Goal: Task Accomplishment & Management: Manage account settings

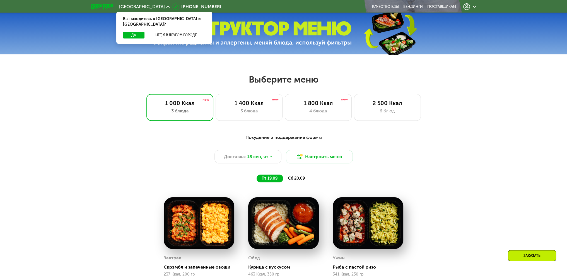
scroll to position [258, 0]
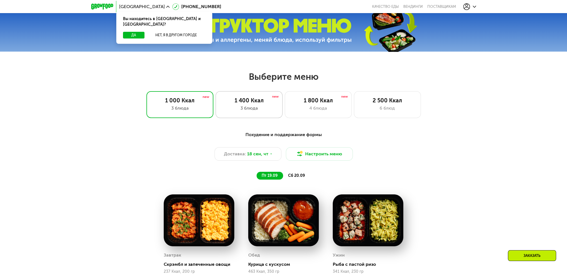
click at [245, 100] on div "1 400 Ккал" at bounding box center [248, 100] width 55 height 7
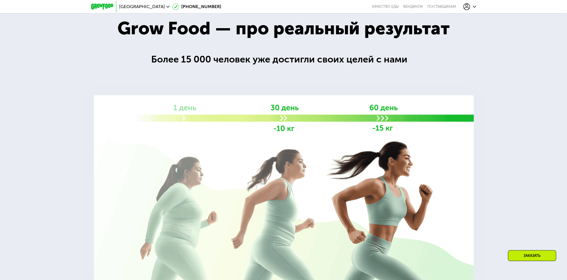
scroll to position [760, 0]
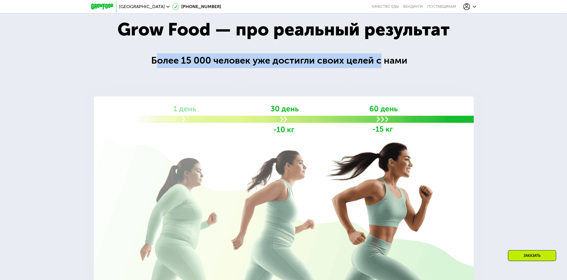
drag, startPoint x: 249, startPoint y: 105, endPoint x: 381, endPoint y: 105, distance: 132.5
click at [381, 68] on div "Более 15 000 человек уже достигли своих целей с нами" at bounding box center [283, 60] width 265 height 15
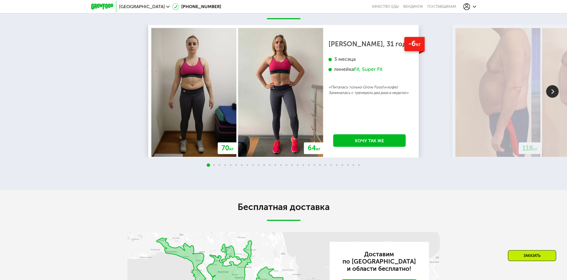
scroll to position [1067, 0]
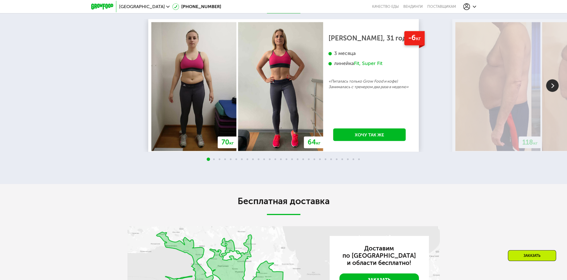
click at [550, 92] on img at bounding box center [552, 85] width 13 height 13
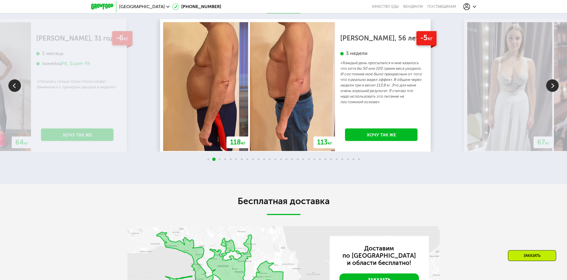
click at [358, 105] on p "«Каждый день просыпался и мне казалось что хотя бы 50 или 100 грамм веса уходил…" at bounding box center [381, 82] width 82 height 45
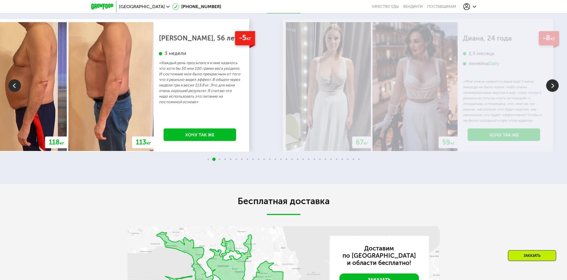
click at [313, 151] on img at bounding box center [328, 86] width 85 height 129
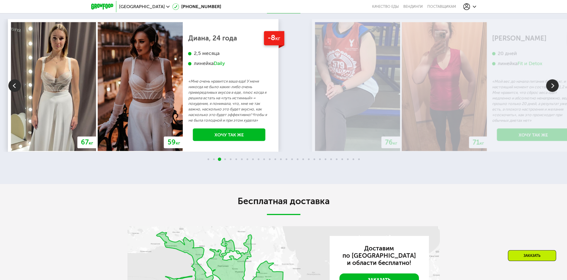
click at [204, 123] on p "«Мне очень нравится ваша еда! У меня никогда не было каких-либо очень привередл…" at bounding box center [229, 101] width 82 height 45
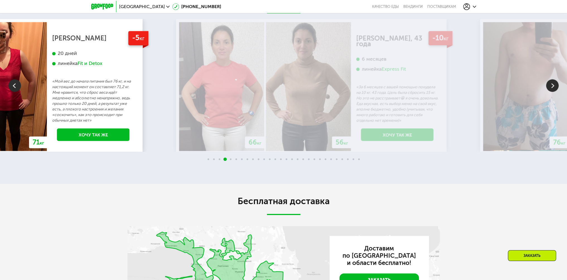
click at [188, 128] on img at bounding box center [221, 86] width 85 height 129
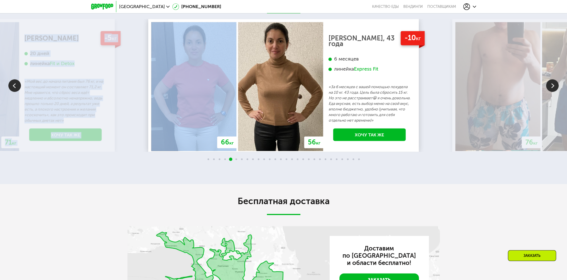
drag, startPoint x: 436, startPoint y: 155, endPoint x: 214, endPoint y: 148, distance: 222.4
click at [214, 148] on div "70 кг 64 кг -6 кг [PERSON_NAME], 31 год 3 месяца линейка Fit, Super Fit «Питала…" at bounding box center [283, 85] width 567 height 133
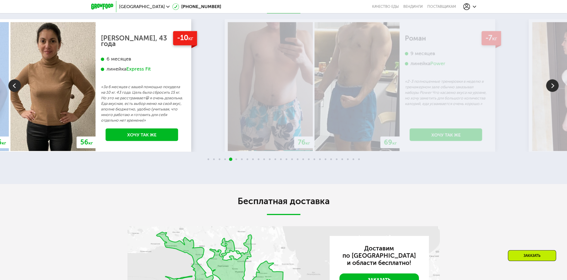
click at [250, 151] on img at bounding box center [270, 86] width 85 height 129
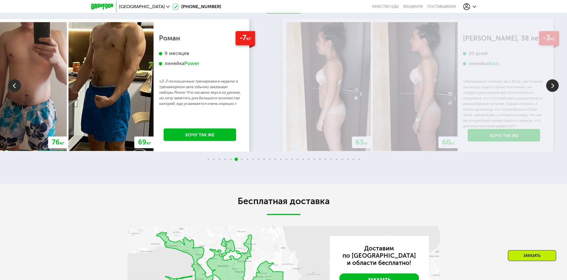
click at [298, 151] on img at bounding box center [328, 86] width 85 height 129
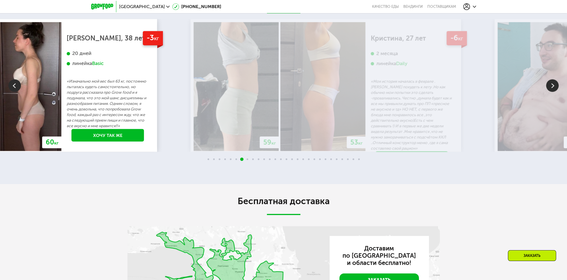
click at [274, 151] on img at bounding box center [236, 86] width 85 height 129
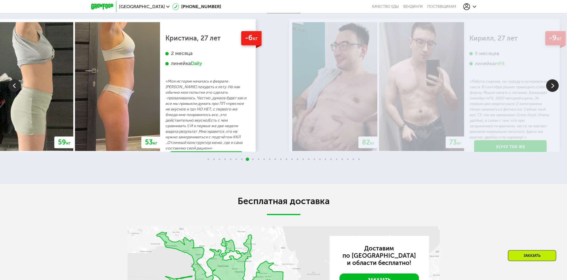
click at [292, 151] on img at bounding box center [334, 86] width 85 height 129
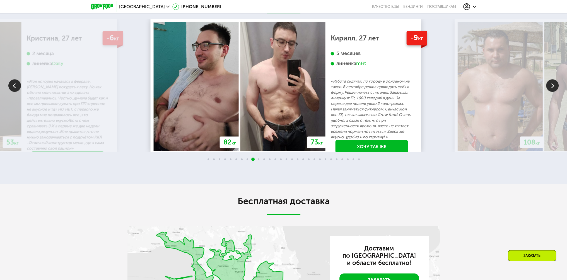
click at [370, 140] on p "«Работа сидячая, по городу в основном на такси. В сентябре решил приводить себя…" at bounding box center [372, 109] width 82 height 61
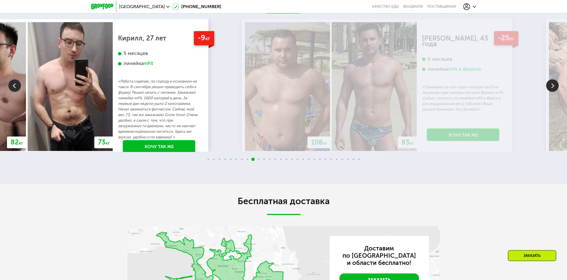
click at [199, 163] on div "-9 кг [PERSON_NAME], 27 лет 5 месяцев линейка mFit «Работа сидячая, по городу в…" at bounding box center [159, 92] width 93 height 141
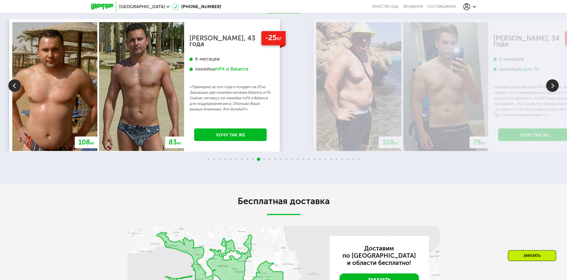
click at [189, 112] on p "«Примерно за пол года я похудел на 25 кг. Заказывал две линейки питания Balance…" at bounding box center [230, 98] width 82 height 28
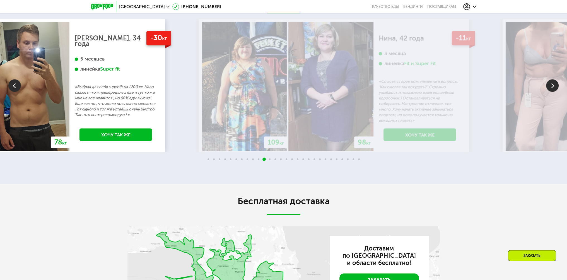
click at [234, 151] on img at bounding box center [244, 86] width 85 height 129
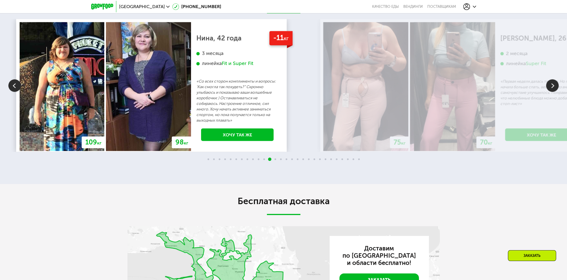
click at [323, 151] on img at bounding box center [365, 86] width 85 height 129
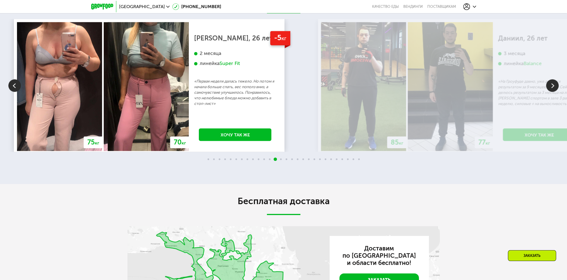
click at [321, 151] on img at bounding box center [363, 86] width 85 height 129
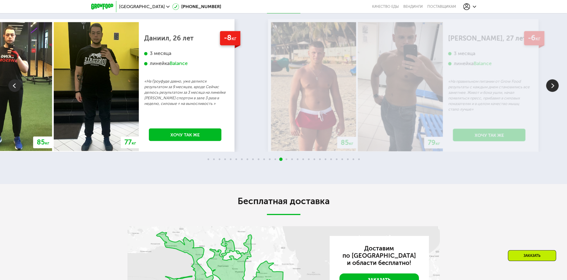
click at [279, 151] on img at bounding box center [313, 86] width 85 height 129
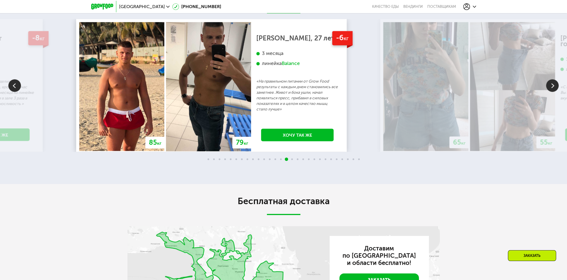
click at [267, 151] on div "-6 кг [PERSON_NAME], 27 лет 3 месяца линейка Balance «На правильном питании от …" at bounding box center [297, 86] width 93 height 129
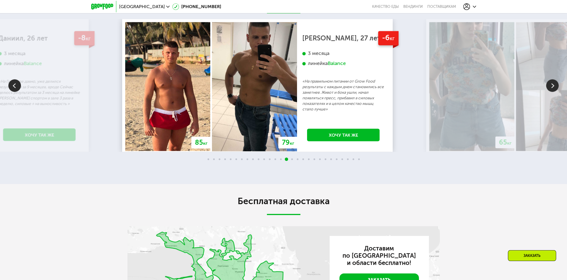
click at [297, 151] on div "-6 кг [PERSON_NAME], 27 лет 3 месяца линейка Balance «На правильном питании от …" at bounding box center [343, 86] width 93 height 129
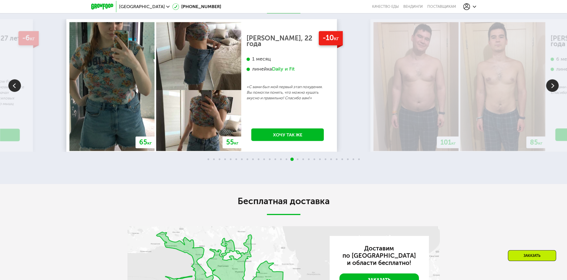
click at [241, 151] on div "-10 кг [PERSON_NAME], 22 года 1 месяц линейка Daily и Fit «С вами был мой первы…" at bounding box center [287, 86] width 93 height 129
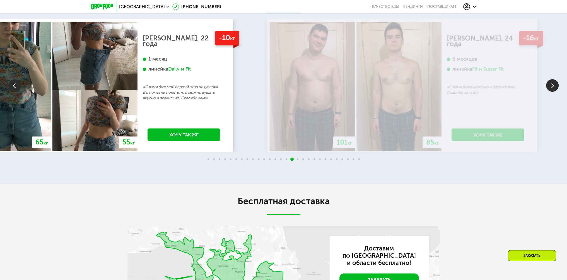
click at [122, 146] on img at bounding box center [94, 86] width 85 height 129
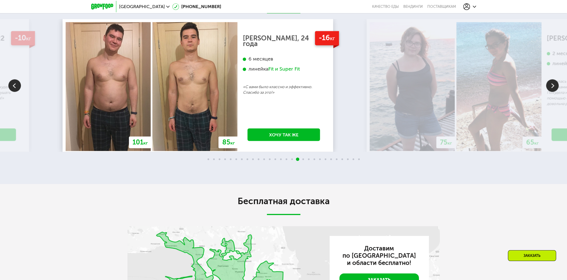
click at [76, 151] on img at bounding box center [108, 86] width 85 height 129
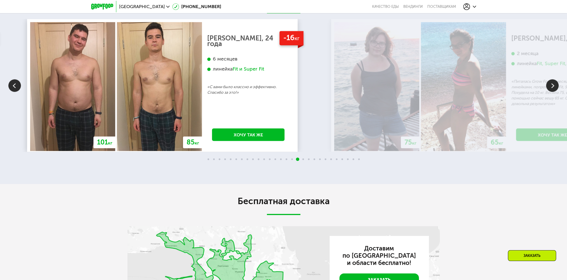
click at [202, 151] on div "-16 кг [PERSON_NAME], 24 года 6 месяцев линейка Fit и Super Fit «С вами было кл…" at bounding box center [248, 86] width 93 height 129
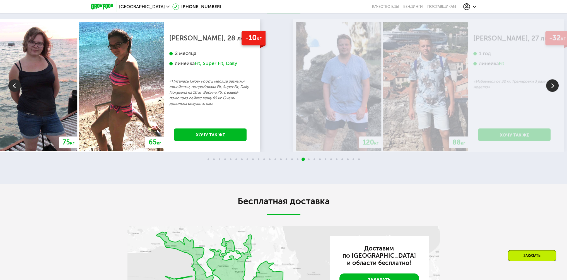
click at [206, 151] on div "-10 кг [PERSON_NAME], 28 лет 2 месяца линейка Fit, Super Fit, Daily «Питалась G…" at bounding box center [210, 86] width 93 height 129
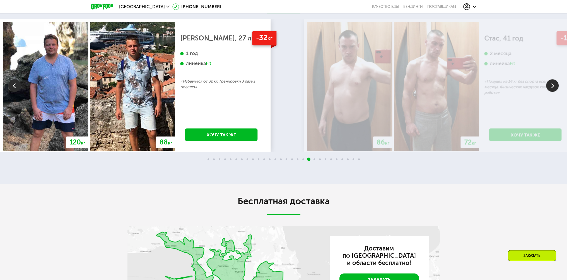
click at [219, 144] on div "-32 кг [PERSON_NAME], 27 лет 1 год линейка Fit «Избавился от 32 кг. Тренировки …" at bounding box center [221, 86] width 93 height 129
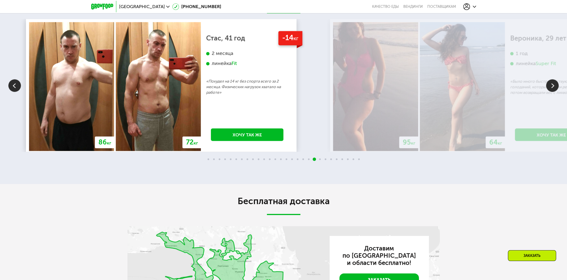
click at [223, 150] on div "-14 кг [PERSON_NAME], 41 год 2 месяца линейка Fit «Похудел на 14 кг без спорта …" at bounding box center [247, 86] width 93 height 129
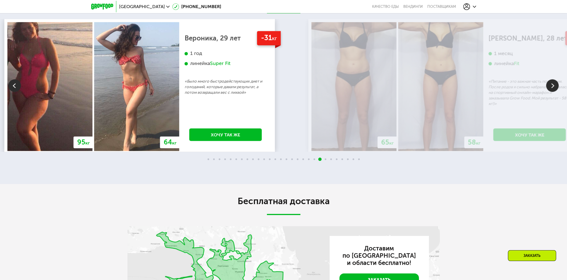
click at [213, 147] on div "-31 кг Вероника, 29 лет 1 год линейка Super Fit «Было много быстродействующих д…" at bounding box center [225, 86] width 93 height 129
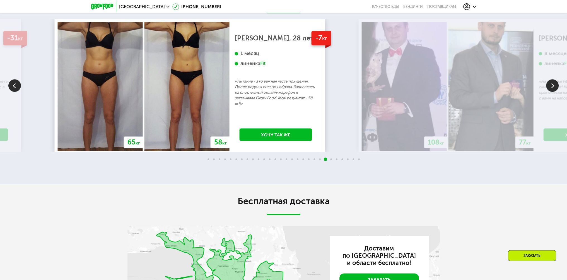
click at [266, 150] on div "-7 кг [PERSON_NAME], 28 лет 1 месяц линейка Fit «Питание - это важная часть пох…" at bounding box center [276, 86] width 93 height 129
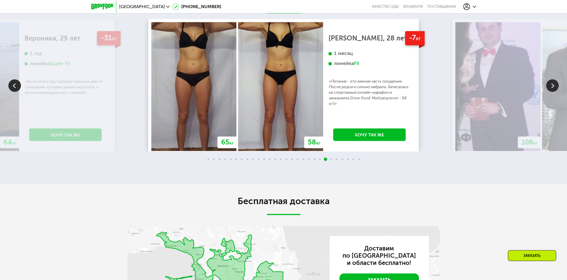
click at [329, 107] on p "«Питание - это важная часть похудения. После родов я сильно набрала. Записалась…" at bounding box center [370, 93] width 82 height 28
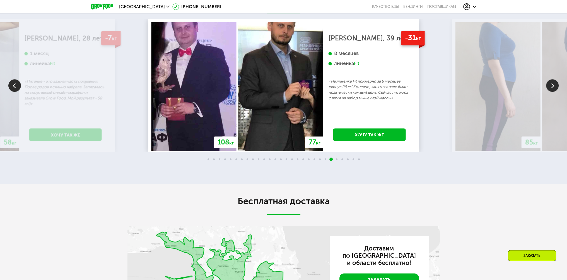
drag, startPoint x: 157, startPoint y: 245, endPoint x: 170, endPoint y: 230, distance: 20.4
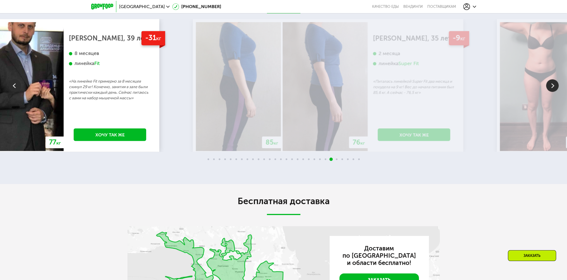
click at [245, 146] on img at bounding box center [238, 86] width 85 height 129
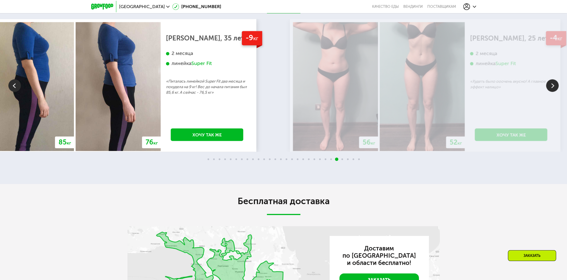
click at [186, 151] on div "-9 кг [PERSON_NAME], 35 лет 2 месяца линейка Super Fit «Питалась линейкой Super…" at bounding box center [207, 86] width 93 height 129
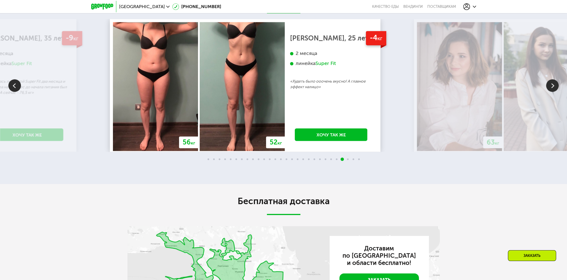
click at [200, 150] on img at bounding box center [242, 86] width 85 height 129
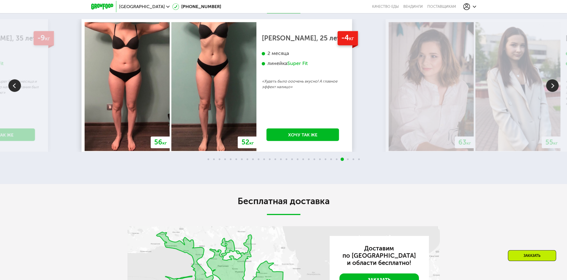
click at [256, 150] on div "-4 кг [PERSON_NAME], 25 лет 2 месяца линейка Super Fit «Худеть было ооочень вку…" at bounding box center [302, 86] width 93 height 129
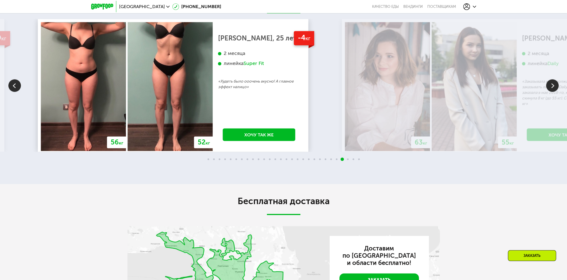
click at [213, 151] on div "-4 кг [PERSON_NAME], 25 лет 2 месяца линейка Super Fit «Худеть было ооочень вку…" at bounding box center [259, 86] width 93 height 129
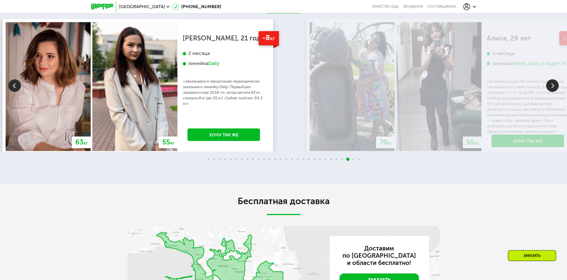
click at [183, 107] on p "«Заказывала и продолжаю периодически заказывать линейку Daily. Первый раз заказ…" at bounding box center [224, 93] width 82 height 28
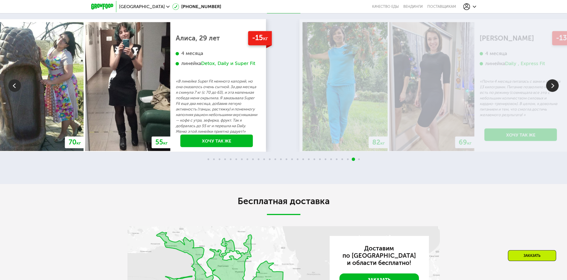
click at [176, 134] on p "«В линейке Super Fit немного калорий, но она оказалось очень сытной. За два мес…" at bounding box center [217, 107] width 82 height 56
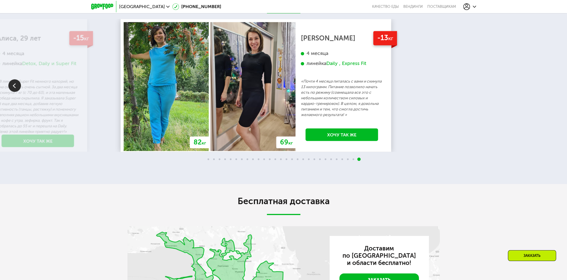
click at [302, 118] on p "«Почти 4 месяца питалась с вами и скинула 13 килограмм. Питание позволило начат…" at bounding box center [342, 98] width 82 height 39
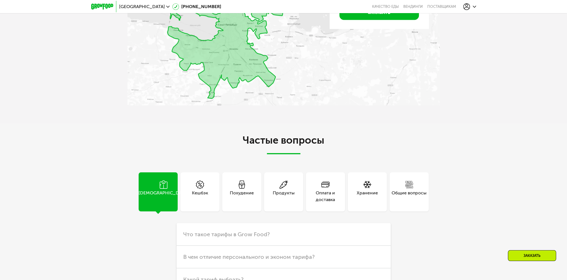
scroll to position [1457, 0]
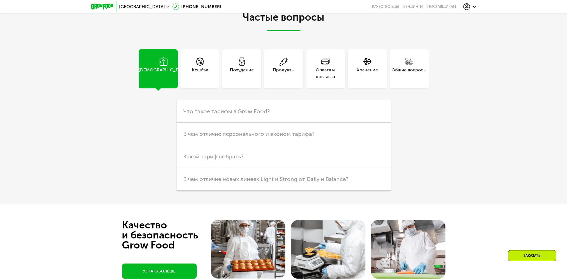
click at [213, 88] on div "Кешбэк" at bounding box center [199, 68] width 39 height 39
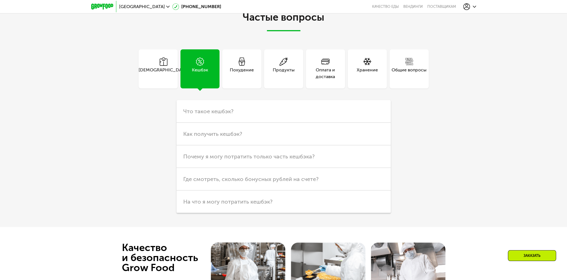
click at [246, 80] on div "Похудение" at bounding box center [242, 73] width 24 height 13
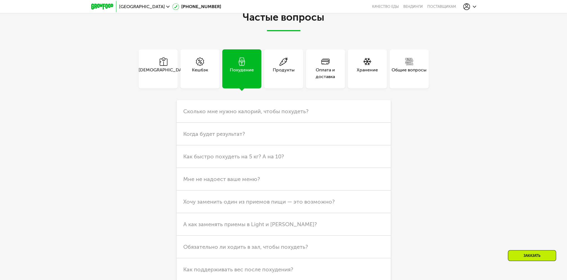
click at [273, 80] on div "Продукты" at bounding box center [284, 73] width 22 height 13
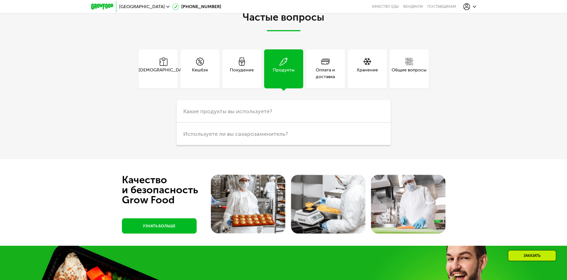
click at [251, 88] on div "Похудение" at bounding box center [241, 68] width 39 height 39
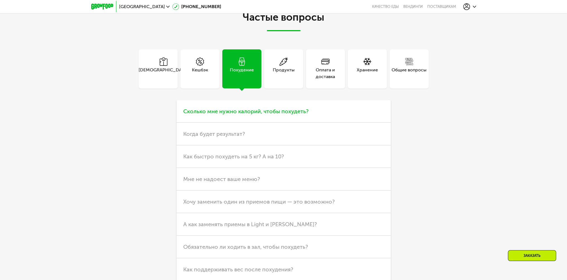
click at [270, 115] on span "Сколько мне нужно калорий, чтобы похудеть?" at bounding box center [245, 111] width 125 height 7
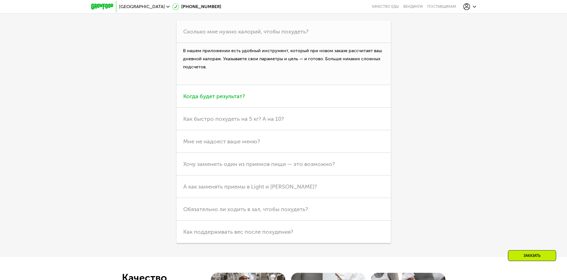
scroll to position [1569, 0]
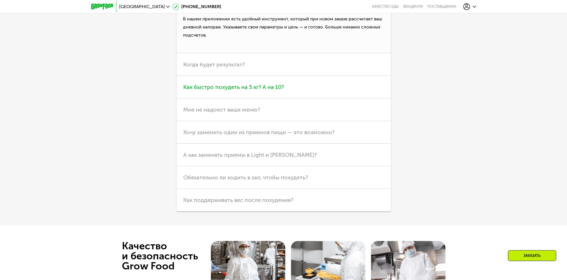
click at [314, 98] on h3 "Как быстро похудеть на 5 кг? А на 10?" at bounding box center [284, 87] width 214 height 23
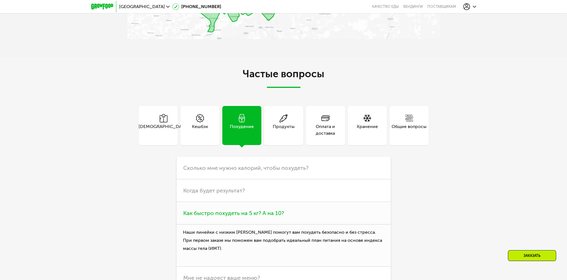
scroll to position [1374, 0]
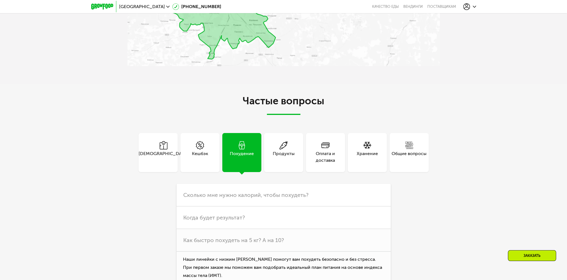
click at [373, 164] on div "Хранение" at bounding box center [367, 156] width 21 height 13
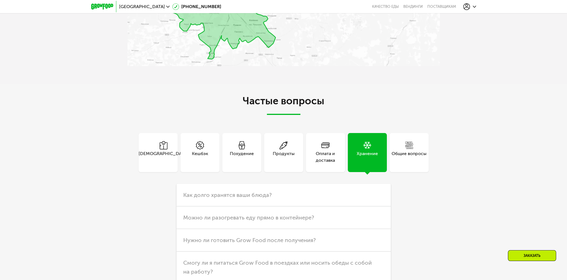
click at [328, 164] on div "Оплата и доставка" at bounding box center [325, 156] width 39 height 13
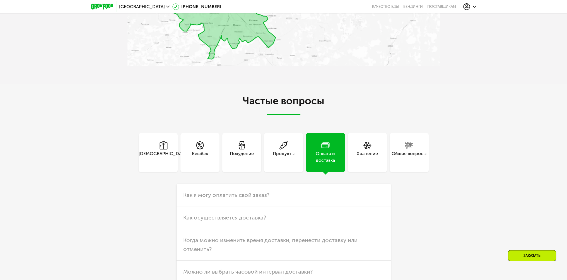
click at [392, 164] on div "Общие вопросы" at bounding box center [409, 156] width 35 height 13
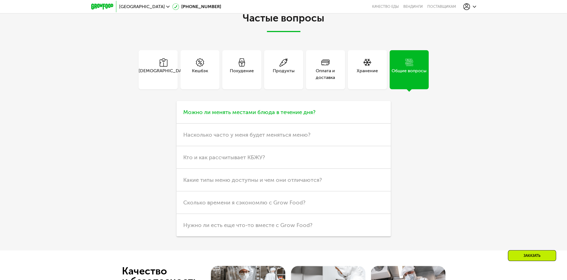
scroll to position [1485, 0]
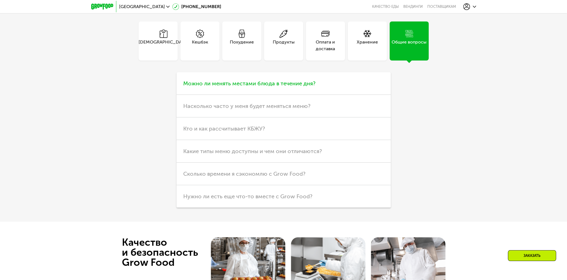
click at [307, 87] on span "Можно ли менять местами блюда в течение дня?" at bounding box center [249, 83] width 132 height 7
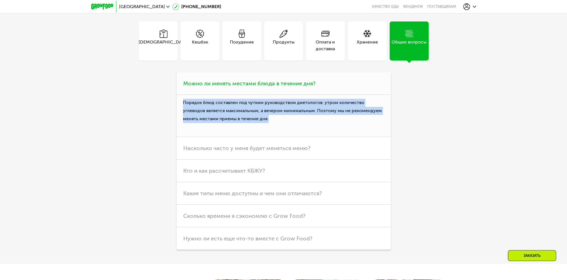
drag, startPoint x: 286, startPoint y: 170, endPoint x: 180, endPoint y: 154, distance: 107.3
click at [180, 137] on p "Порядок блюд составлен под чутким руководством диетологов: утром количество угл…" at bounding box center [284, 116] width 214 height 42
click at [282, 137] on p "Порядок блюд составлен под чутким руководством диетологов: утром количество угл…" at bounding box center [284, 116] width 214 height 42
drag, startPoint x: 288, startPoint y: 168, endPoint x: 199, endPoint y: 154, distance: 90.1
click at [192, 137] on p "Порядок блюд составлен под чутким руководством диетологов: утром количество угл…" at bounding box center [284, 116] width 214 height 42
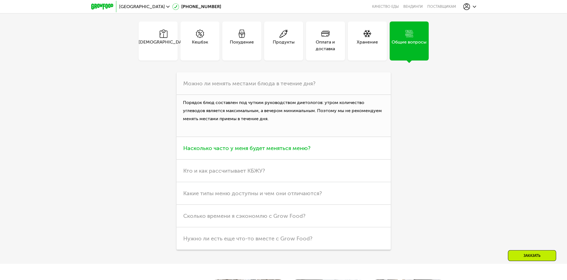
click at [327, 160] on h3 "Насколько часто у меня будет меняться меню?" at bounding box center [284, 148] width 214 height 23
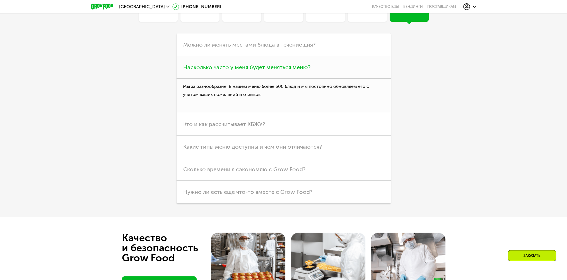
scroll to position [1541, 0]
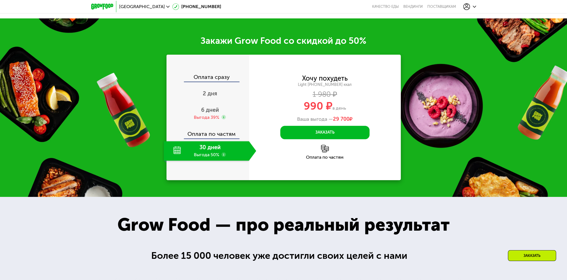
drag, startPoint x: 491, startPoint y: 44, endPoint x: 445, endPoint y: 99, distance: 72.3
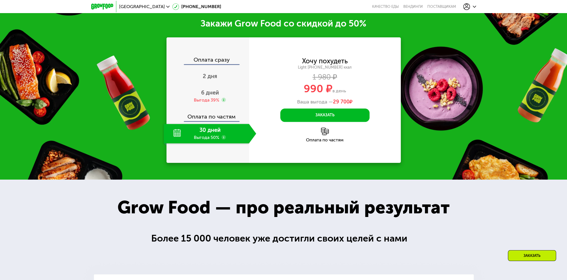
scroll to position [587, 0]
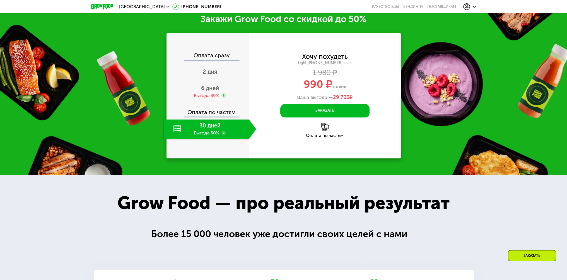
click at [209, 91] on span "6 дней" at bounding box center [210, 88] width 18 height 7
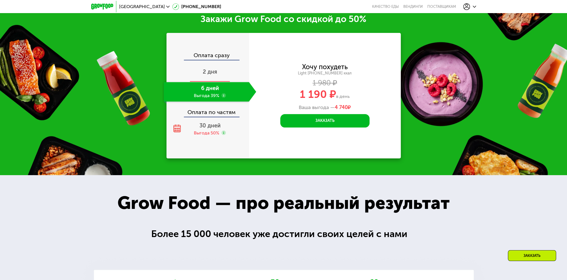
click at [209, 75] on span "2 дня" at bounding box center [210, 71] width 15 height 7
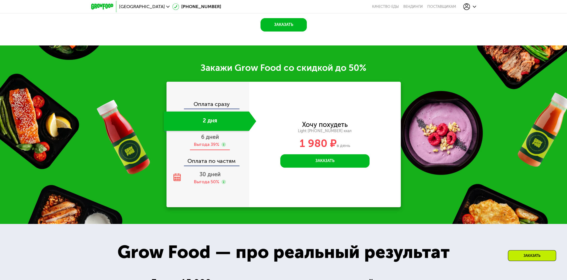
click at [201, 139] on span "6 дней" at bounding box center [210, 137] width 18 height 7
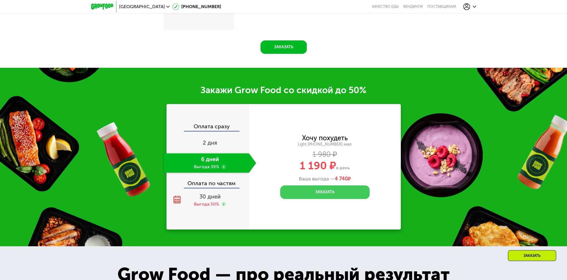
scroll to position [587, 0]
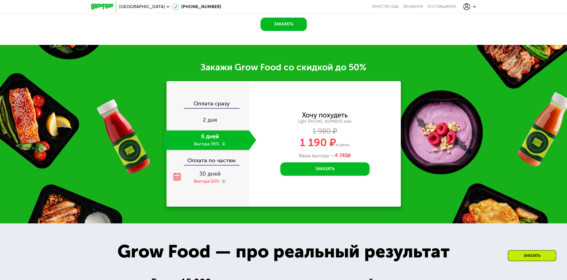
click at [48, 100] on div "Закажи Grow Food со скидкой до 50% Оплата сразу 2 дня 6 дней Выгода 39% Оплата …" at bounding box center [283, 134] width 567 height 179
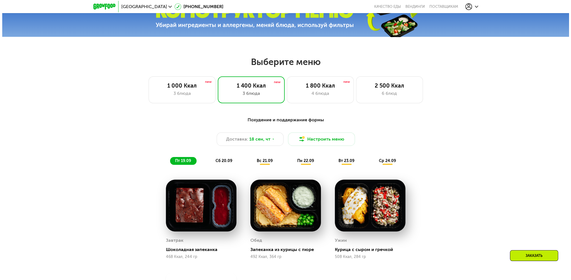
scroll to position [252, 0]
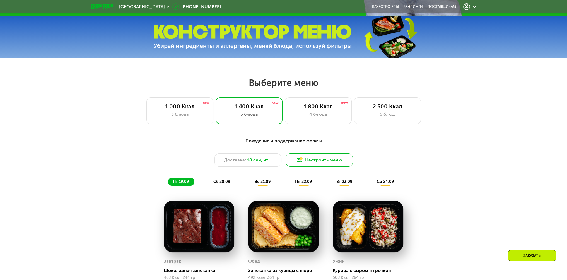
click at [313, 167] on button "Настроить меню" at bounding box center [319, 159] width 67 height 13
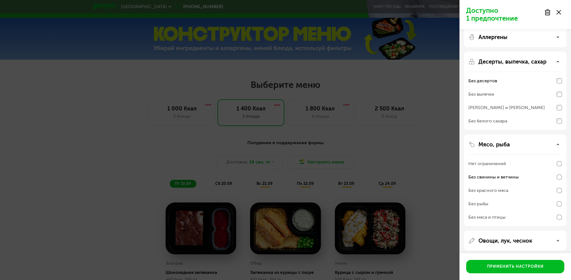
scroll to position [0, 0]
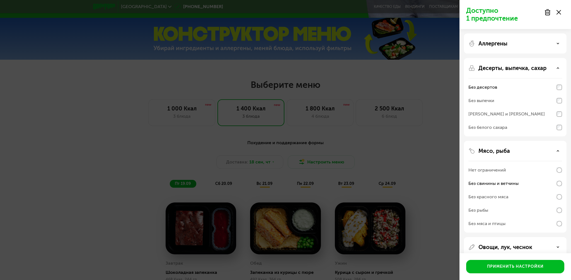
click at [528, 41] on div "Аллергены" at bounding box center [516, 43] width 94 height 7
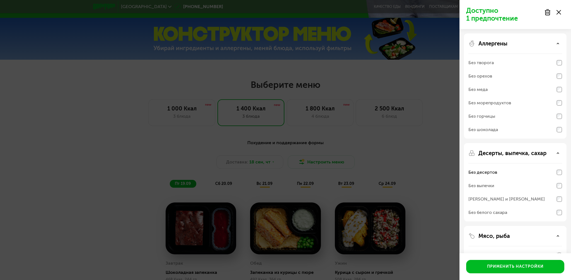
click at [528, 41] on div "Аллергены" at bounding box center [516, 43] width 94 height 7
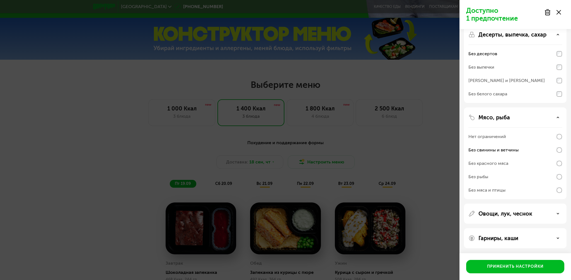
scroll to position [34, 0]
click at [539, 212] on div "Овощи, лук, чеснок" at bounding box center [516, 213] width 94 height 7
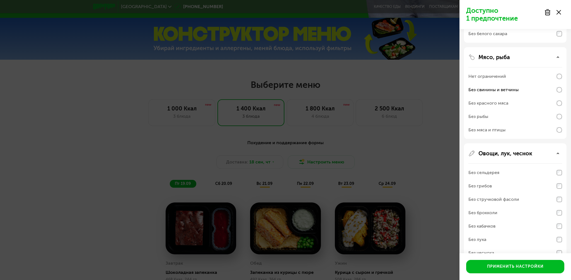
scroll to position [132, 0]
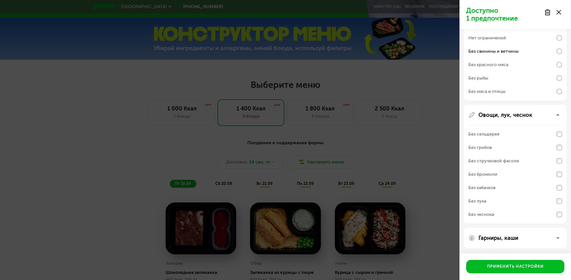
click at [492, 216] on div "Без чеснока" at bounding box center [482, 214] width 26 height 7
click at [512, 240] on p "Гарниры, каши" at bounding box center [499, 238] width 40 height 7
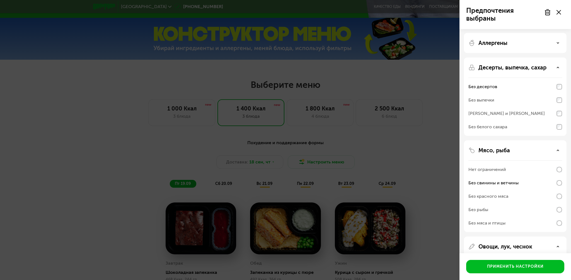
scroll to position [0, 0]
click at [512, 43] on div "Аллергены" at bounding box center [516, 43] width 94 height 7
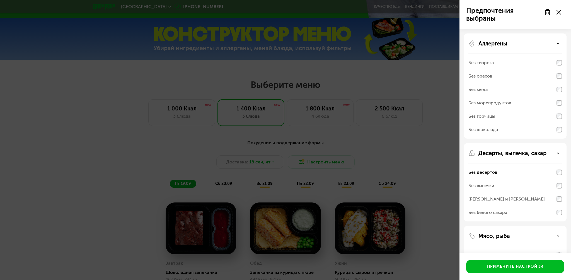
click at [512, 43] on div "Аллергены" at bounding box center [516, 43] width 94 height 7
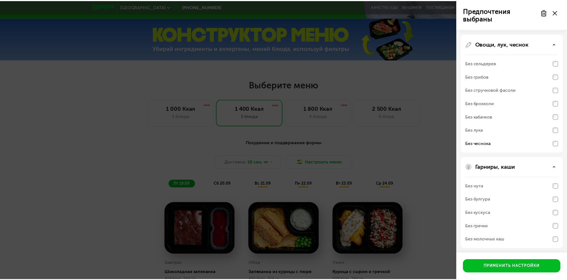
scroll to position [204, 0]
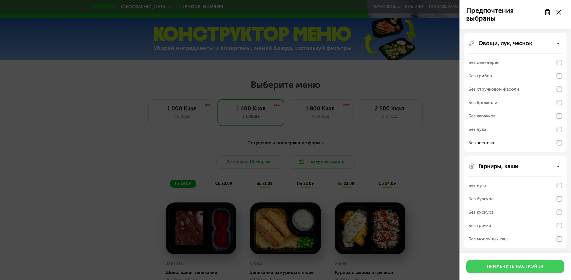
click at [510, 269] on div "Применить настройки" at bounding box center [515, 267] width 57 height 6
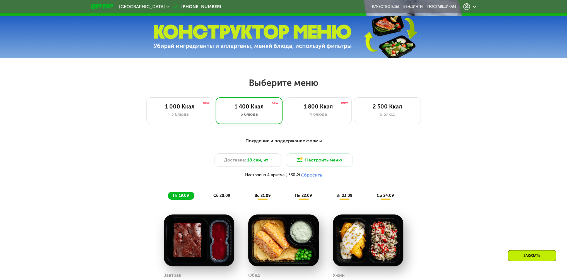
click at [470, 8] on div at bounding box center [469, 6] width 13 height 7
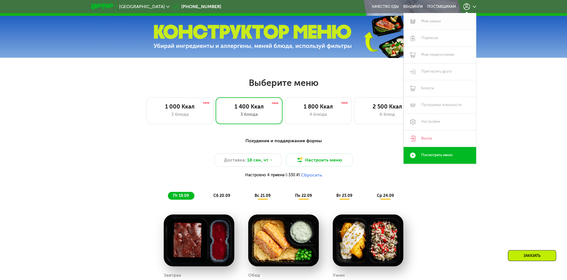
click at [435, 20] on link "Мои заказы" at bounding box center [440, 21] width 73 height 17
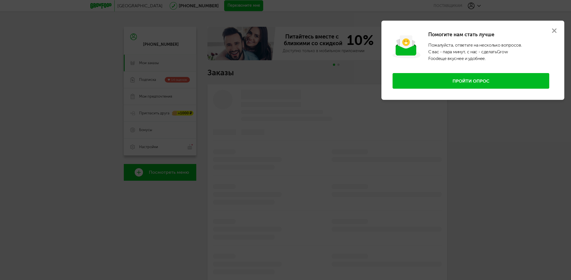
click at [485, 140] on div at bounding box center [285, 140] width 571 height 280
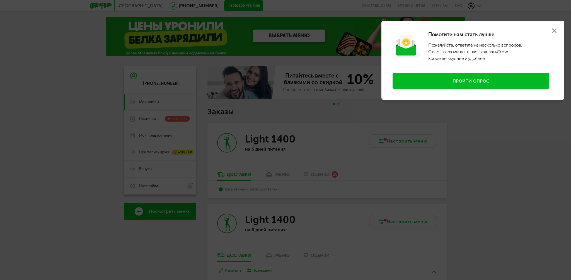
click at [556, 31] on use at bounding box center [554, 30] width 4 height 4
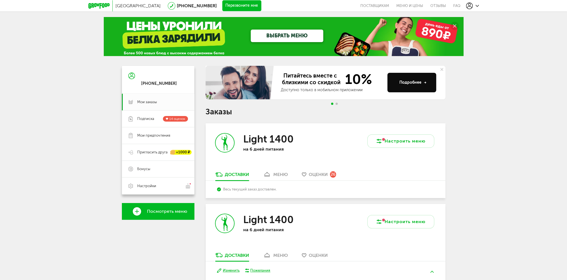
drag, startPoint x: 238, startPoint y: 191, endPoint x: 264, endPoint y: 190, distance: 26.0
click at [264, 190] on div "Весь текущий заказ доставлен." at bounding box center [325, 189] width 217 height 4
drag, startPoint x: 278, startPoint y: 190, endPoint x: 288, endPoint y: 187, distance: 9.9
click at [288, 187] on div "Весь текущий заказ доставлен." at bounding box center [325, 189] width 217 height 4
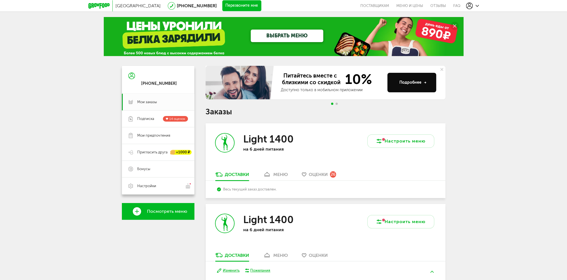
click at [288, 187] on div "Весь текущий заказ доставлен." at bounding box center [325, 189] width 217 height 4
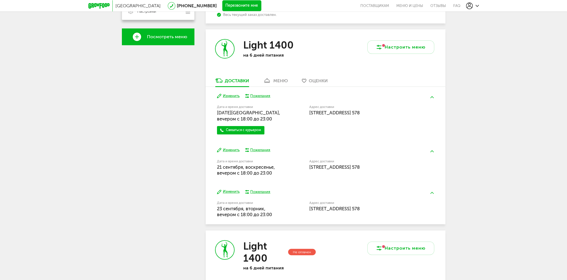
scroll to position [167, 0]
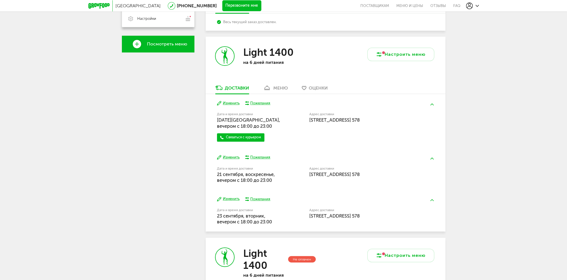
click at [282, 89] on div "меню" at bounding box center [280, 87] width 15 height 5
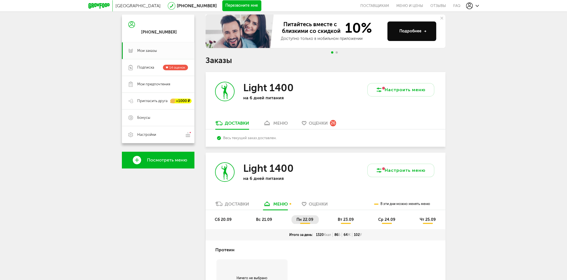
scroll to position [38, 0]
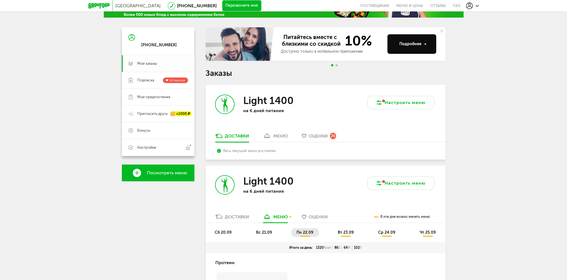
click at [144, 66] on link "Мои заказы" at bounding box center [158, 63] width 73 height 17
click at [146, 127] on link "Бонусы" at bounding box center [158, 130] width 73 height 17
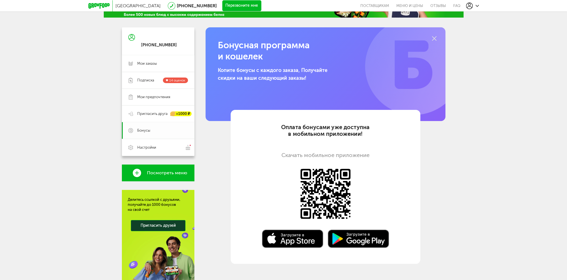
click at [146, 127] on link "Бонусы" at bounding box center [158, 130] width 73 height 17
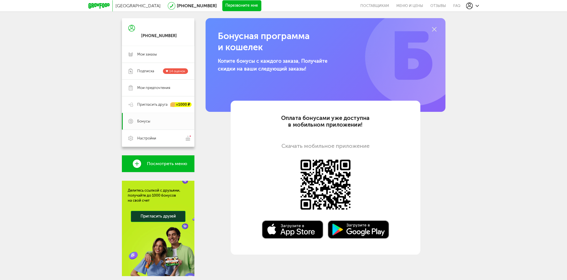
scroll to position [66, 0]
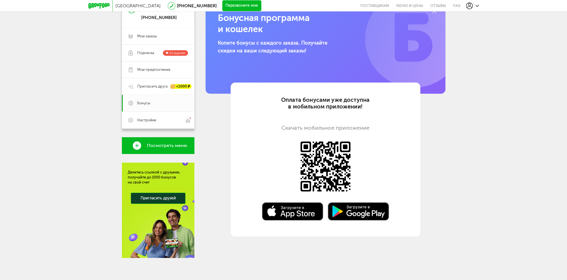
click at [467, 181] on div "Санкт-Петербург 8 (800) 555-21-78 Перезвоните мне поставщикам Меню и цены Отзыв…" at bounding box center [283, 107] width 567 height 346
